Goal: Task Accomplishment & Management: Manage account settings

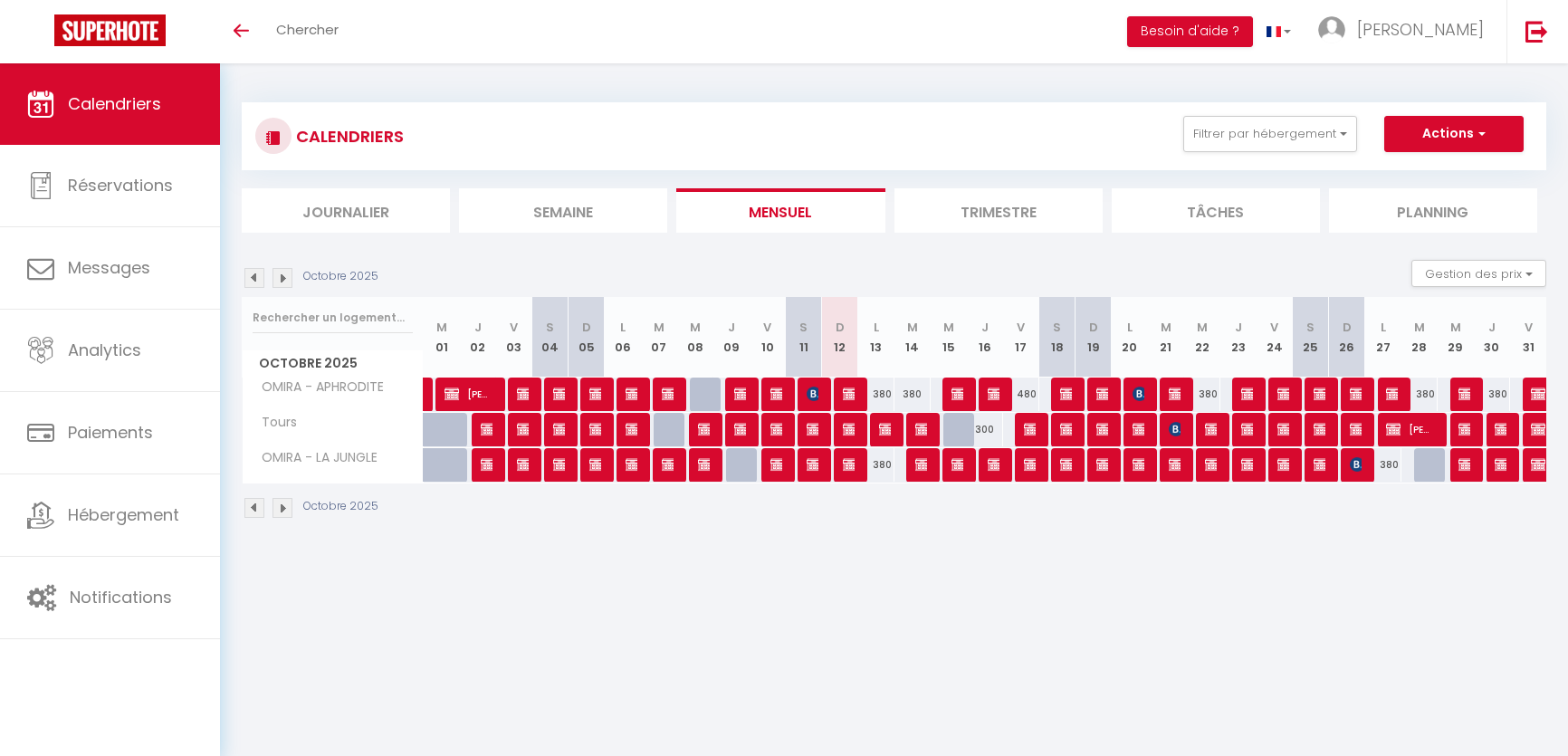
select select
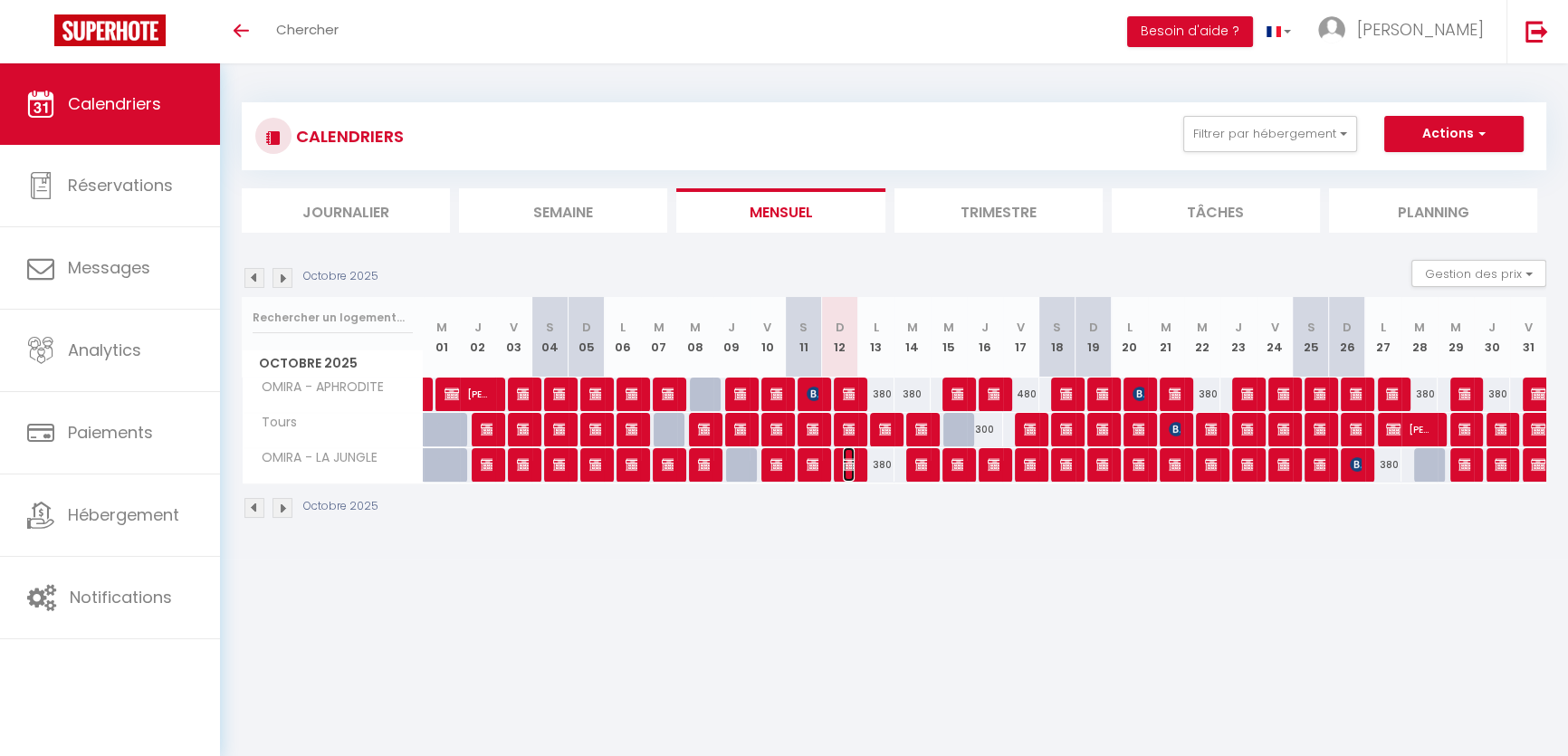
click at [853, 468] on img at bounding box center [850, 465] width 15 height 15
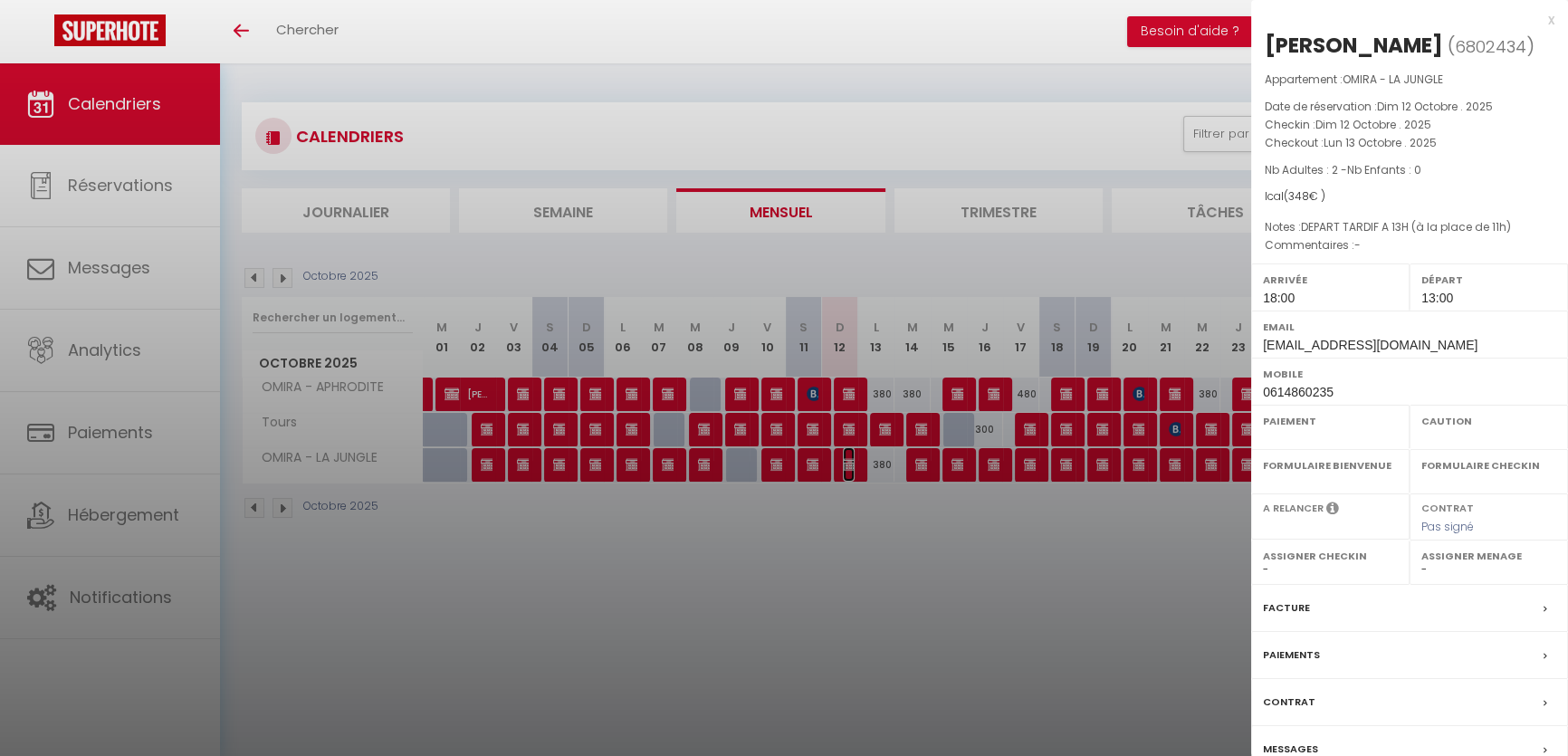
select select "OK"
select select "KO"
select select "0"
select select "1"
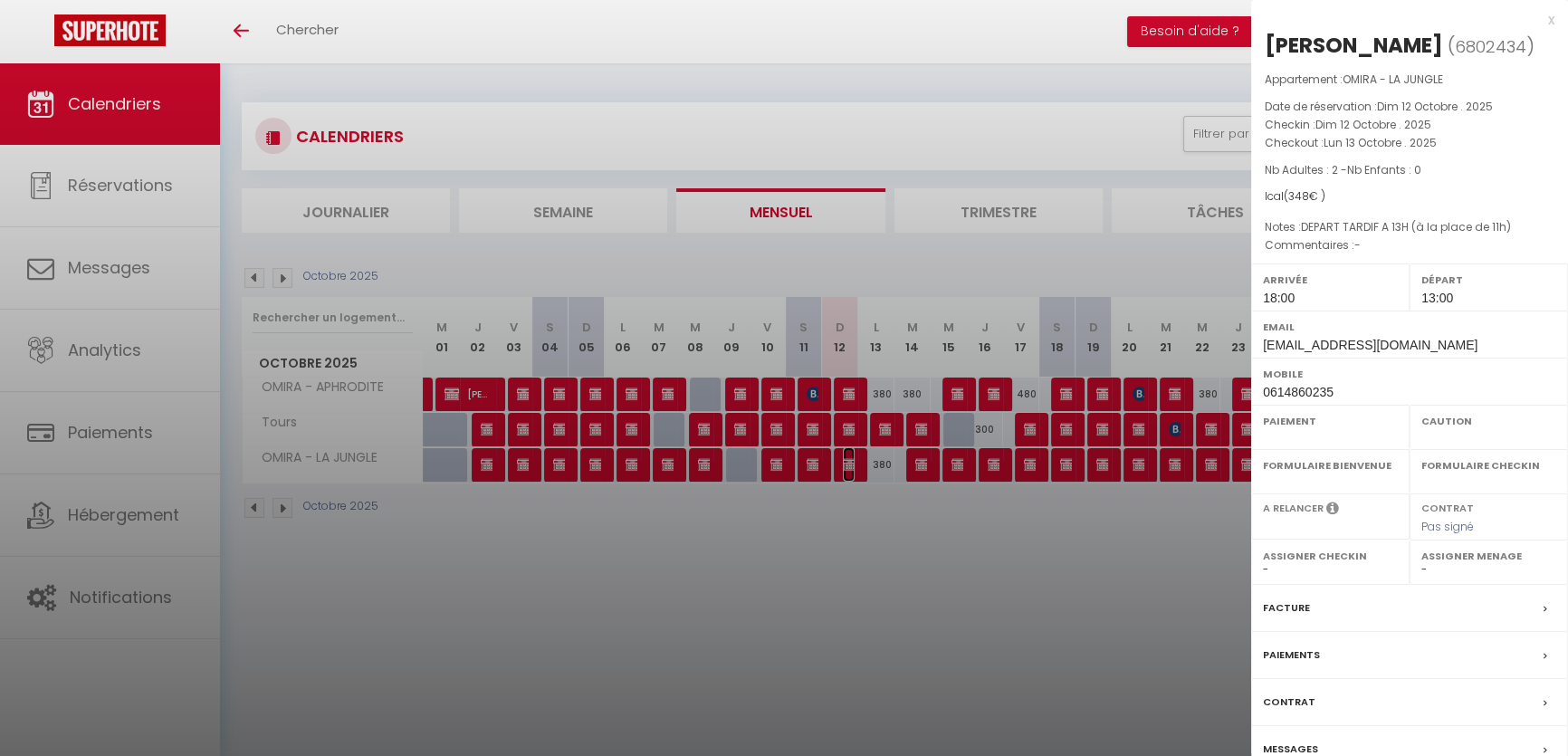
select select
drag, startPoint x: 1464, startPoint y: 319, endPoint x: 1466, endPoint y: 346, distance: 27.1
click at [1466, 346] on div "Email [EMAIL_ADDRESS][DOMAIN_NAME]" at bounding box center [1410, 334] width 317 height 47
copy div "[EMAIL_ADDRESS][DOMAIN_NAME]"
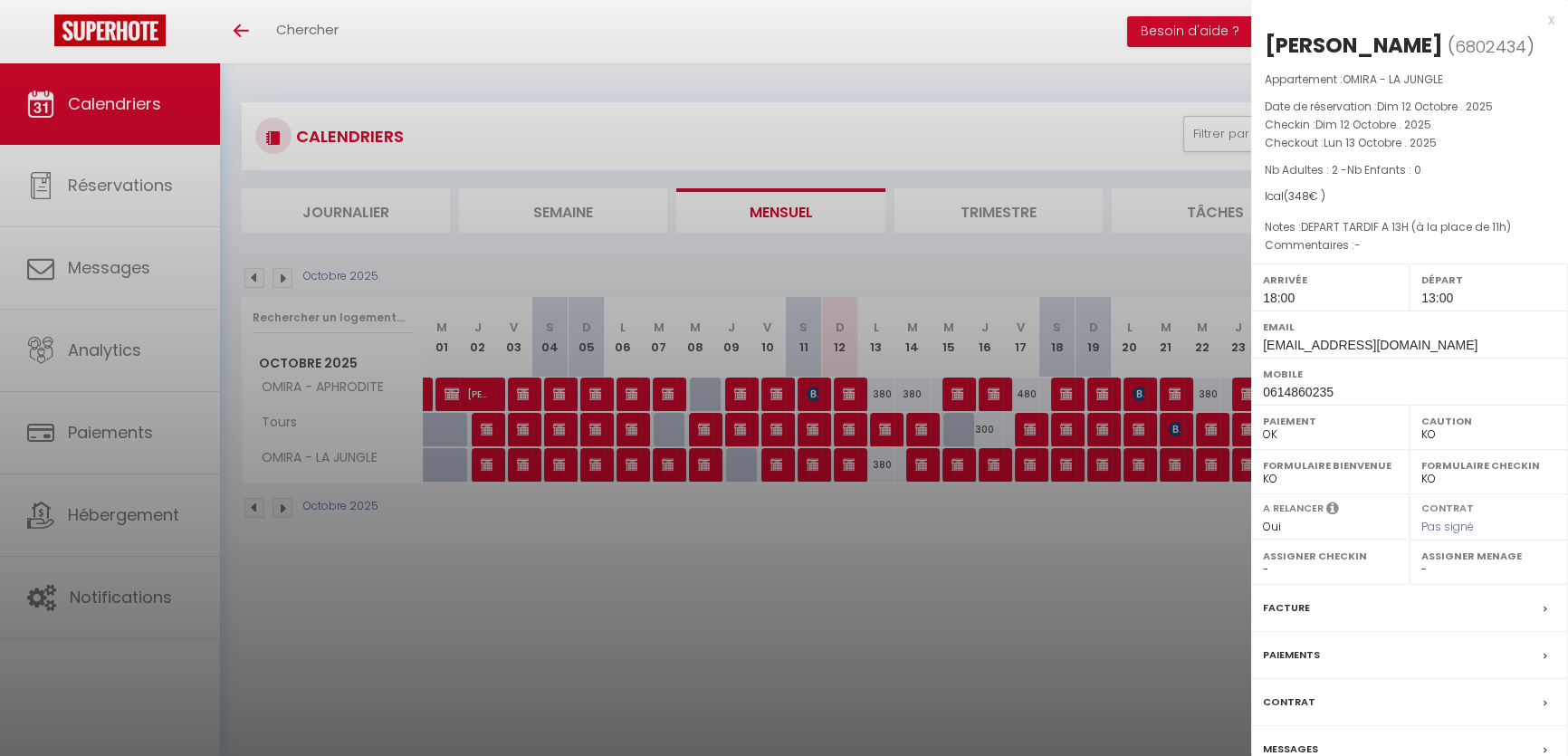
click at [891, 587] on div at bounding box center [784, 378] width 1568 height 756
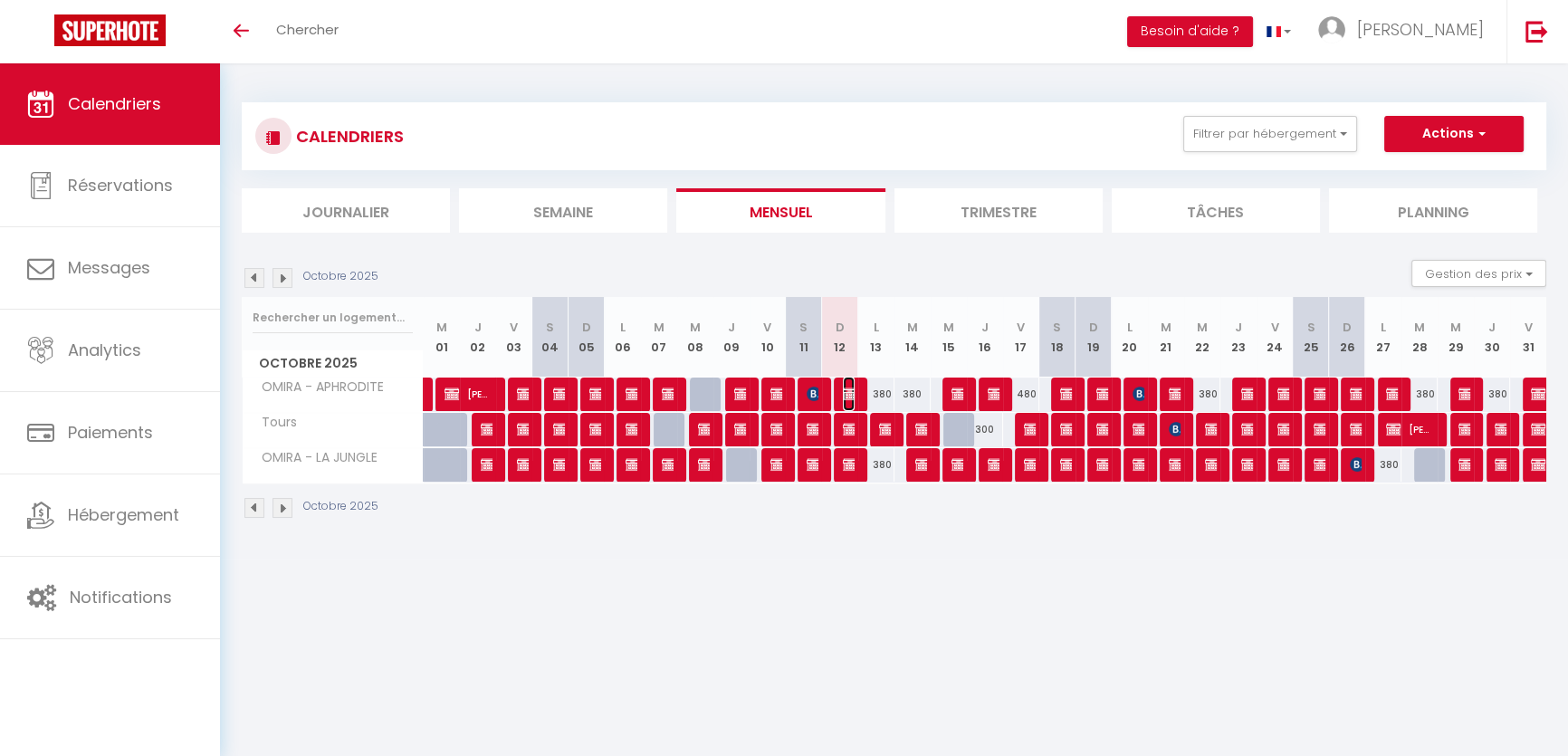
click at [843, 387] on img at bounding box center [850, 394] width 15 height 15
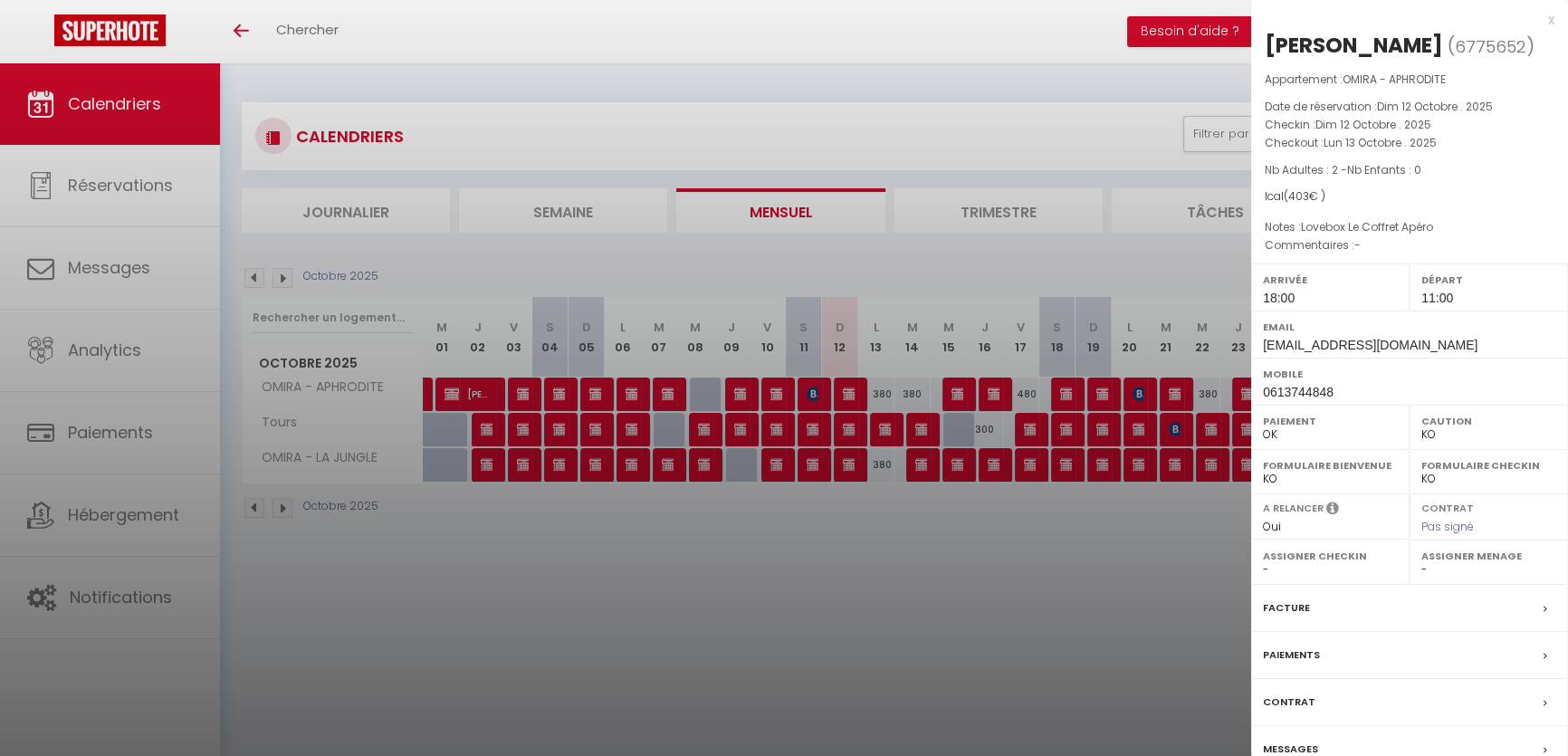
drag, startPoint x: 1453, startPoint y: 333, endPoint x: 1459, endPoint y: 356, distance: 23.8
click at [1459, 356] on div "Arrivée 18:00 Départ 11:00 Email [EMAIL_ADDRESS][DOMAIN_NAME] Mobile 0613744848…" at bounding box center [1410, 334] width 317 height 142
click at [1450, 334] on label "Email" at bounding box center [1410, 327] width 293 height 18
drag, startPoint x: 1443, startPoint y: 321, endPoint x: 1450, endPoint y: 339, distance: 19.3
click at [1450, 339] on div "Email [EMAIL_ADDRESS][DOMAIN_NAME]" at bounding box center [1410, 334] width 317 height 47
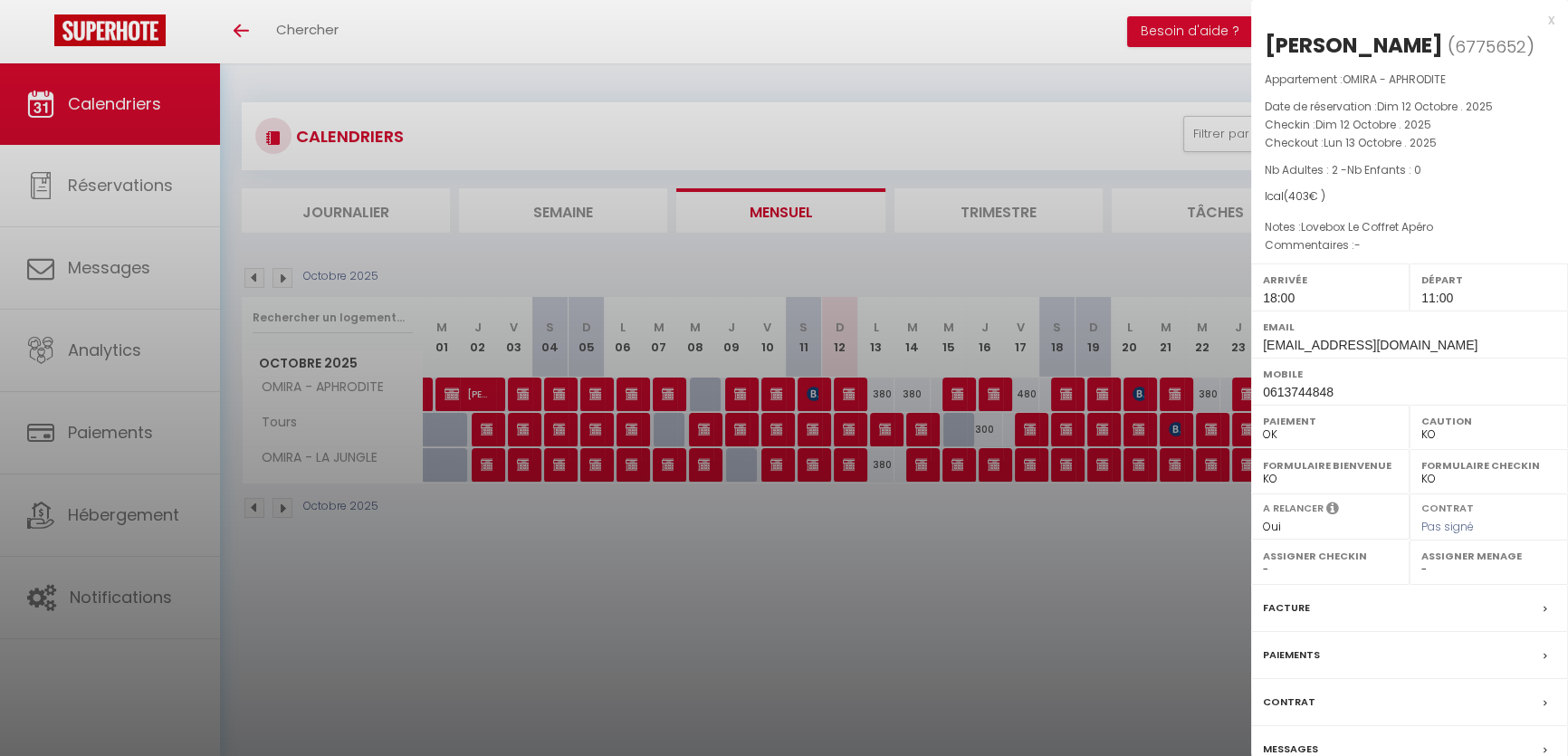
copy div "[EMAIL_ADDRESS][DOMAIN_NAME]"
click at [856, 425] on div at bounding box center [784, 378] width 1568 height 756
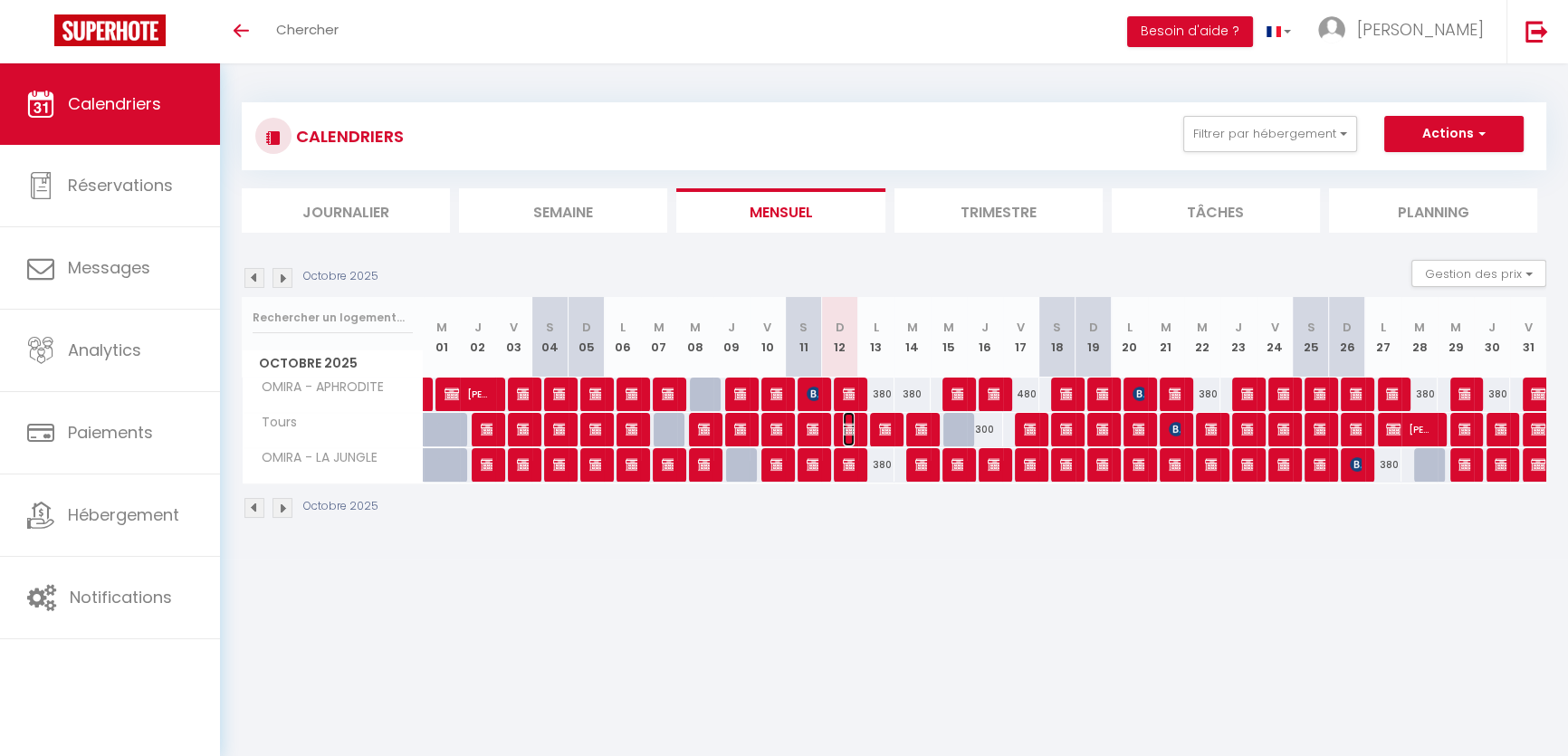
click at [847, 426] on img at bounding box center [850, 429] width 15 height 15
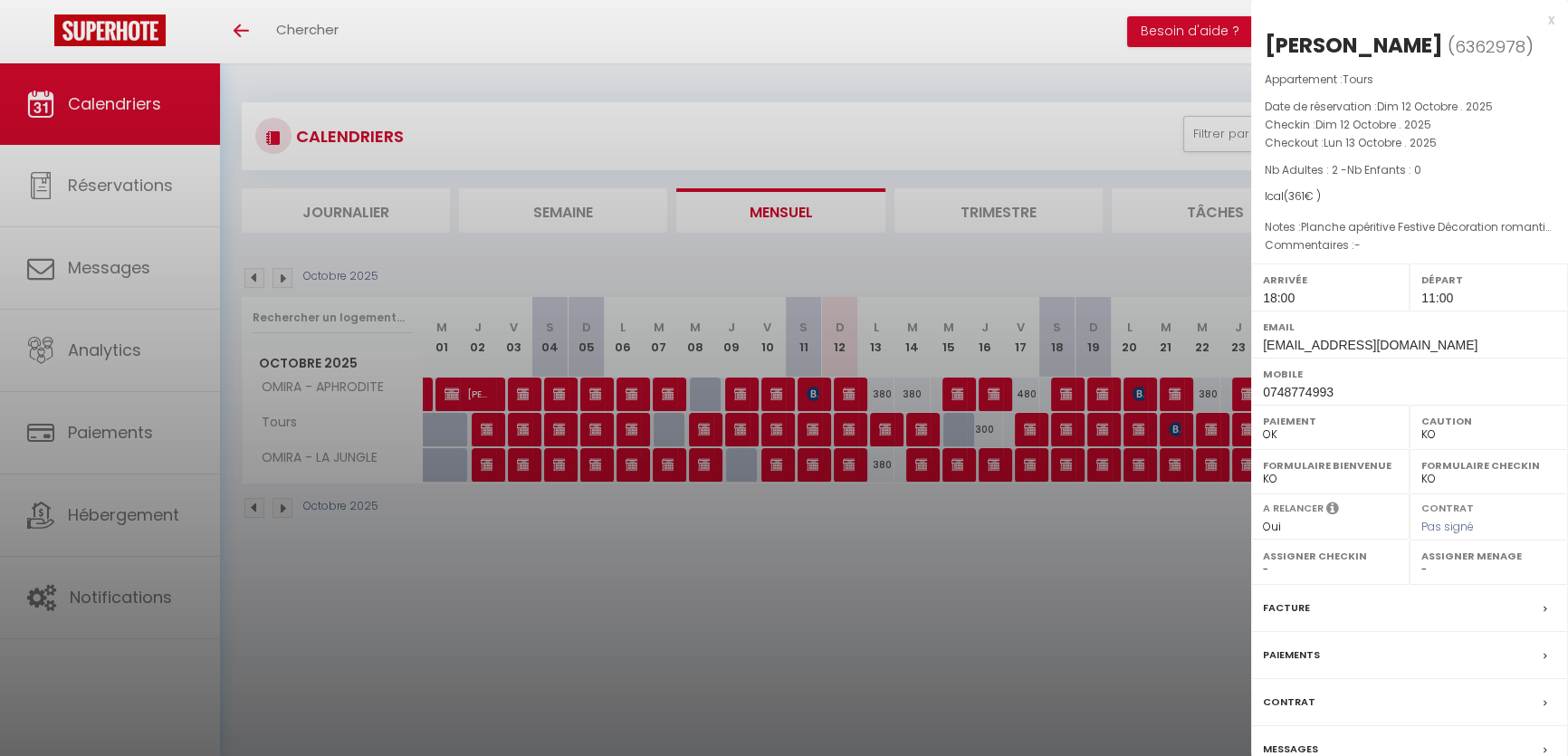
drag, startPoint x: 1456, startPoint y: 331, endPoint x: 1464, endPoint y: 341, distance: 12.8
click at [1464, 341] on div "Email [EMAIL_ADDRESS][DOMAIN_NAME]" at bounding box center [1410, 334] width 317 height 47
copy div "[EMAIL_ADDRESS][DOMAIN_NAME]"
